Goal: Information Seeking & Learning: Learn about a topic

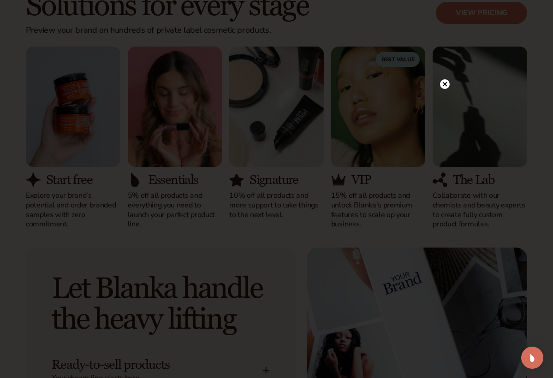
scroll to position [779, 0]
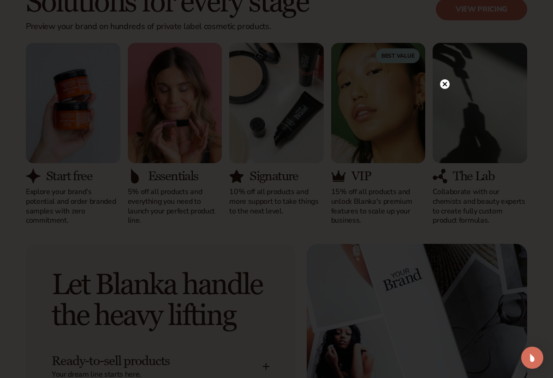
click at [445, 84] on circle at bounding box center [445, 84] width 10 height 10
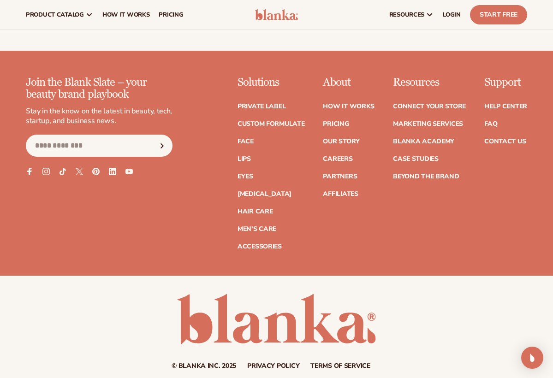
scroll to position [3360, 0]
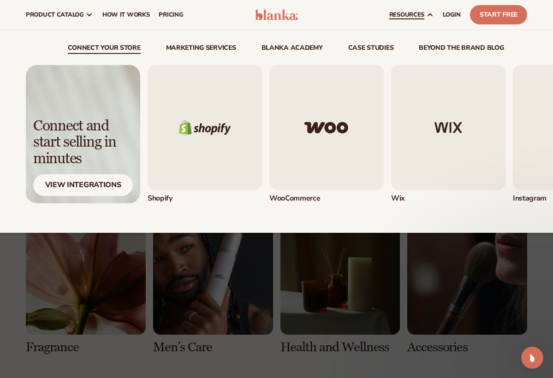
scroll to position [1304, 0]
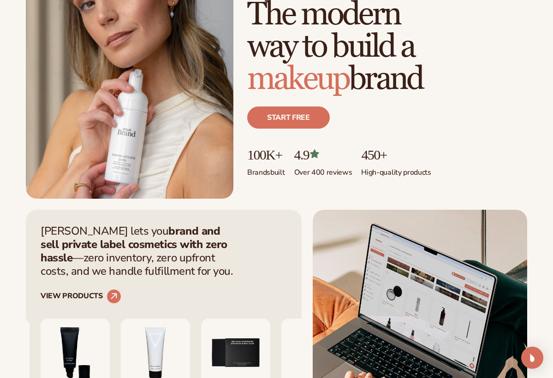
scroll to position [147, 0]
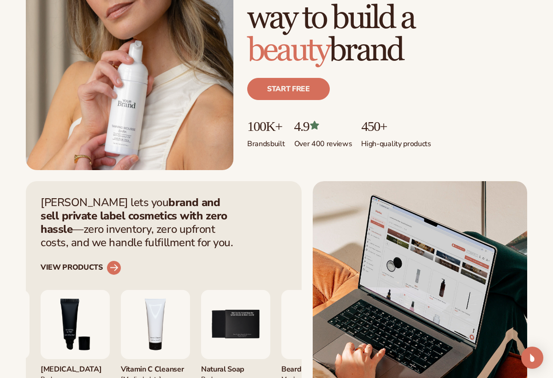
click at [87, 265] on link "VIEW PRODUCTS" at bounding box center [81, 268] width 81 height 15
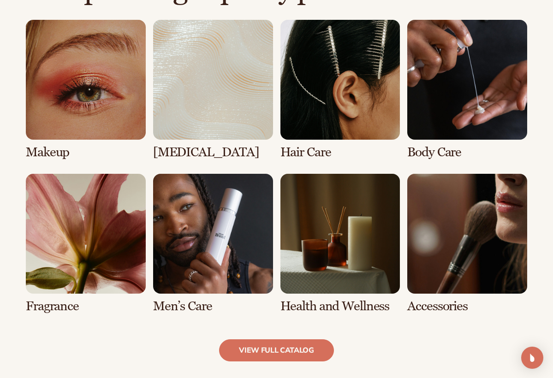
scroll to position [668, 0]
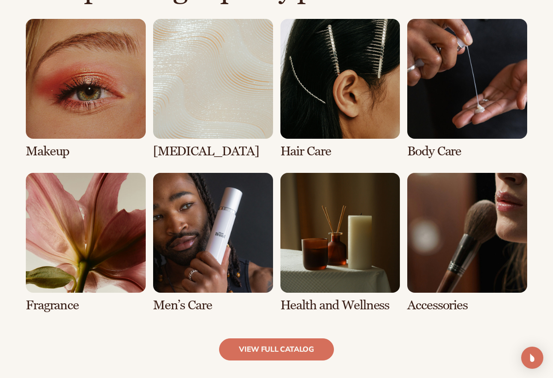
click at [76, 240] on link "5 / 8" at bounding box center [86, 243] width 120 height 140
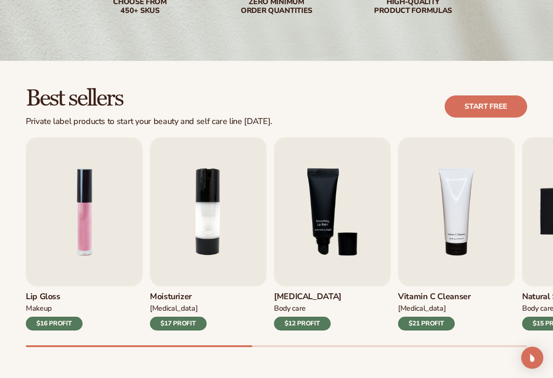
scroll to position [188, 0]
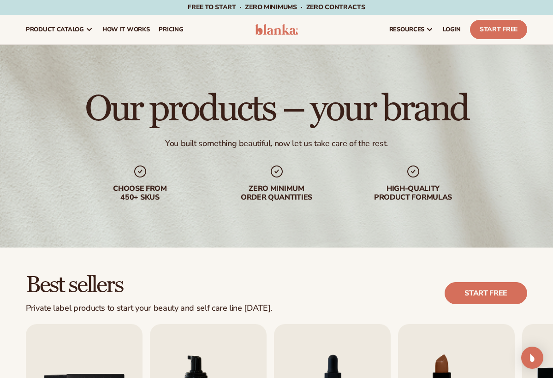
scroll to position [0, 0]
click at [162, 26] on span "pricing" at bounding box center [171, 29] width 24 height 7
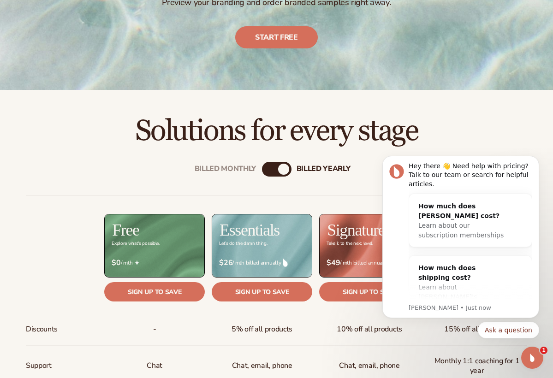
scroll to position [201, 0]
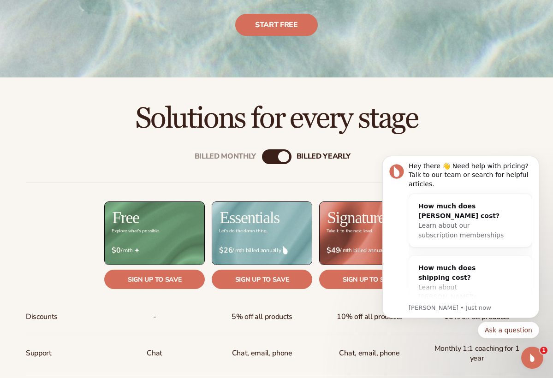
click at [266, 154] on div "Billed Monthly" at bounding box center [267, 156] width 11 height 11
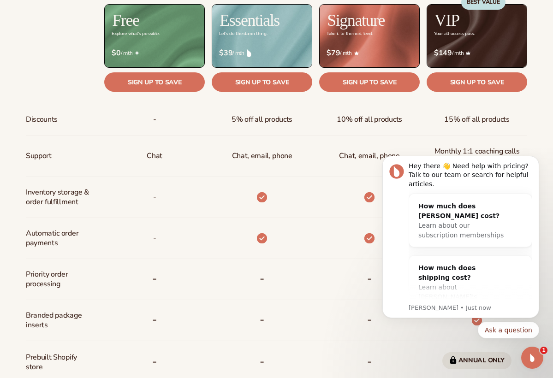
scroll to position [428, 0]
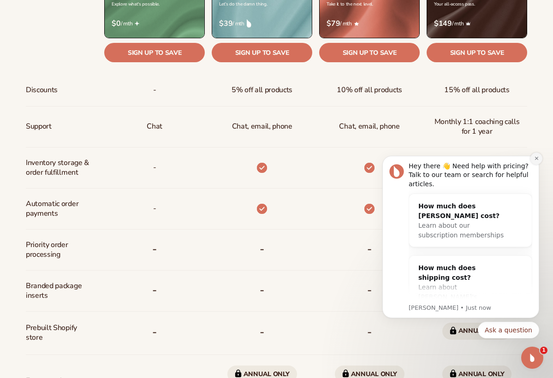
click at [537, 160] on icon "Dismiss notification" at bounding box center [536, 158] width 5 height 5
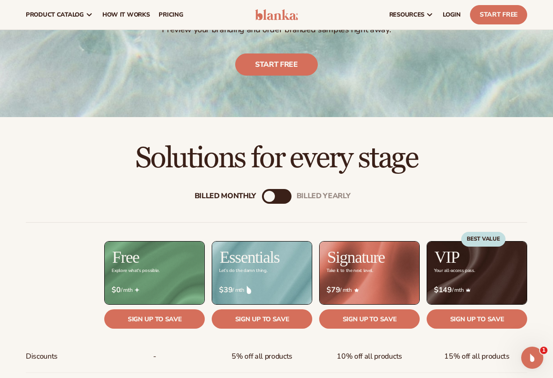
scroll to position [161, 0]
click at [286, 196] on div "billed Yearly" at bounding box center [285, 196] width 11 height 11
click at [267, 197] on div "Billed Monthly" at bounding box center [267, 196] width 11 height 11
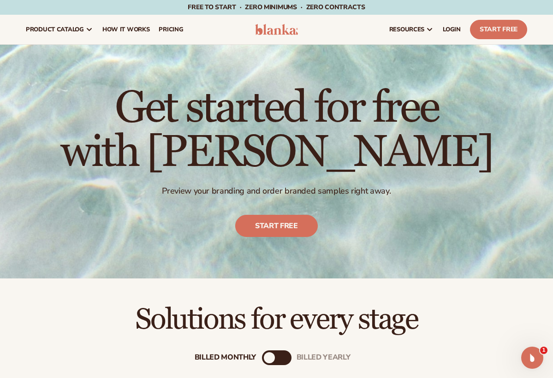
scroll to position [0, 0]
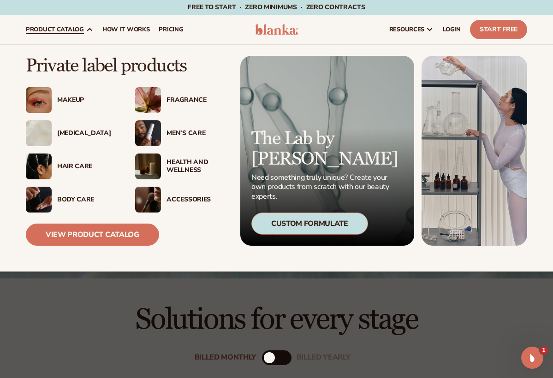
click at [144, 96] on img at bounding box center [148, 100] width 26 height 26
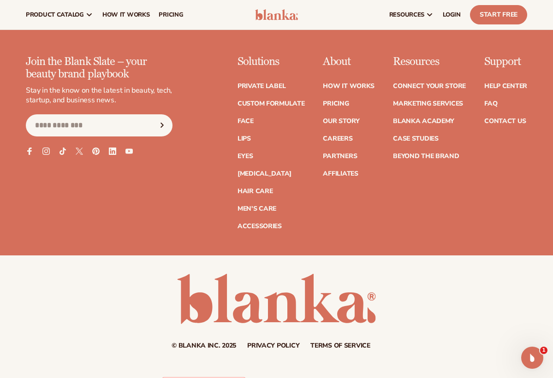
scroll to position [1566, 0]
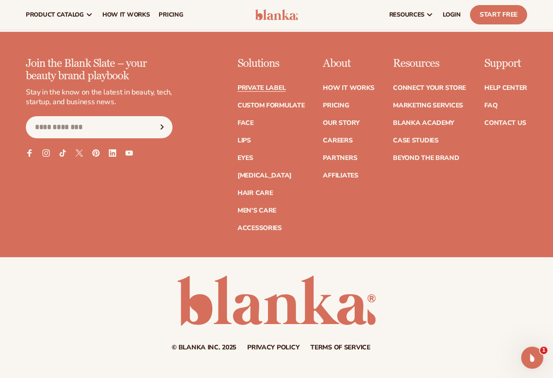
click at [257, 85] on link "Private label" at bounding box center [262, 88] width 48 height 6
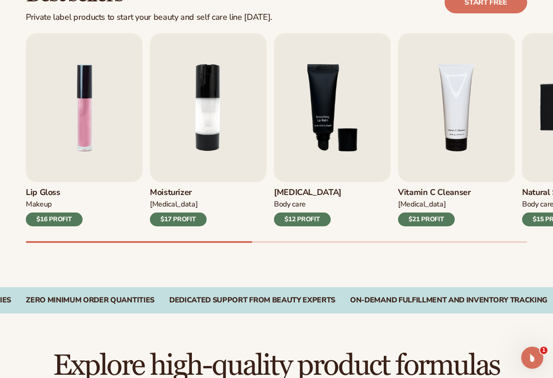
scroll to position [291, 0]
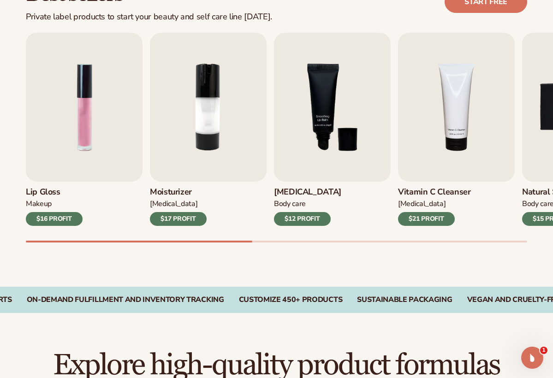
click at [290, 10] on div "Best sellers Private label products to start your beauty and self care line [DA…" at bounding box center [276, 2] width 501 height 40
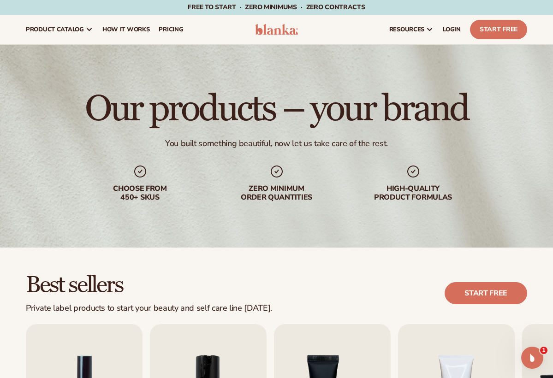
scroll to position [0, 0]
click at [451, 30] on span "LOGIN" at bounding box center [452, 29] width 18 height 7
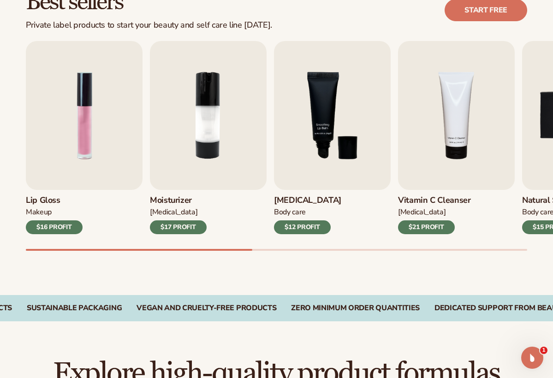
scroll to position [284, 0]
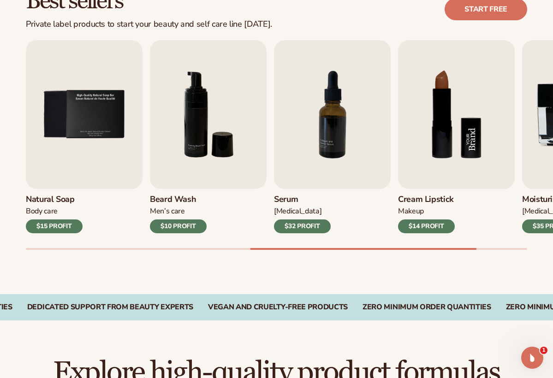
click at [429, 177] on img "8 / 9" at bounding box center [456, 114] width 117 height 149
click at [407, 199] on h3 "Cream Lipstick" at bounding box center [426, 200] width 57 height 10
